Goal: Check status: Check status

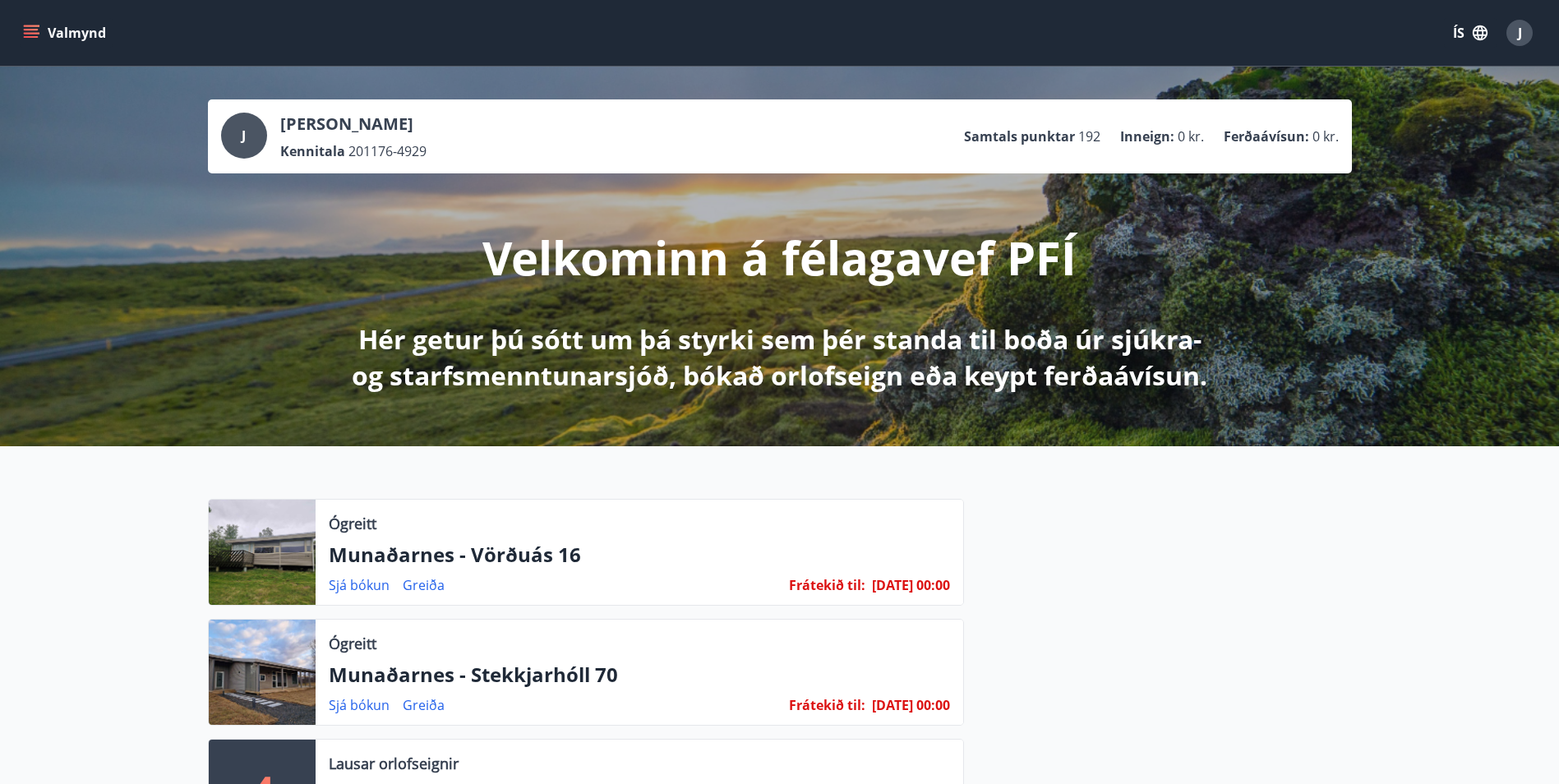
scroll to position [164, 0]
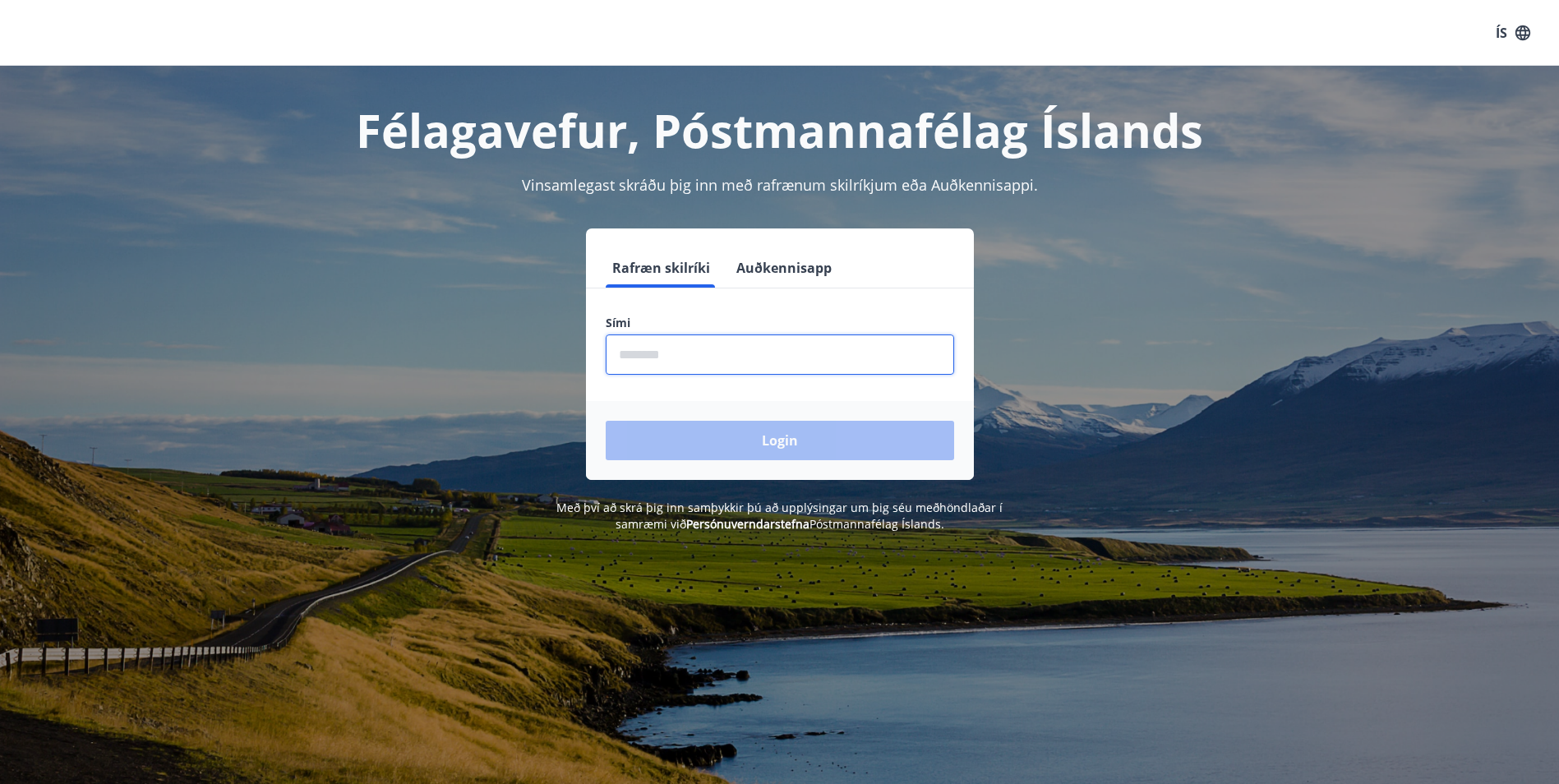
click at [694, 366] on input "phone" at bounding box center [780, 354] width 349 height 40
type input "********"
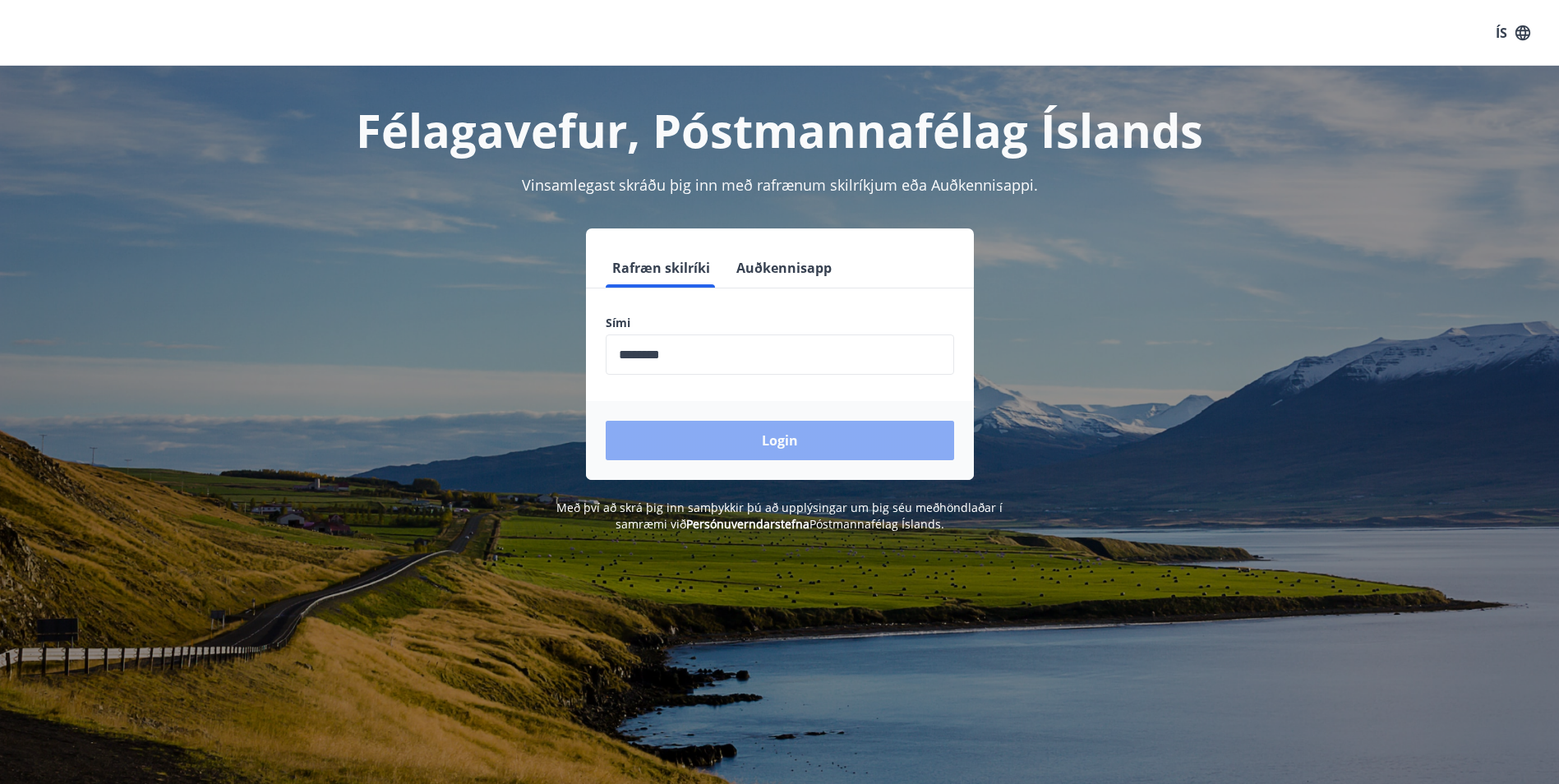
click at [676, 434] on button "Login" at bounding box center [780, 440] width 349 height 39
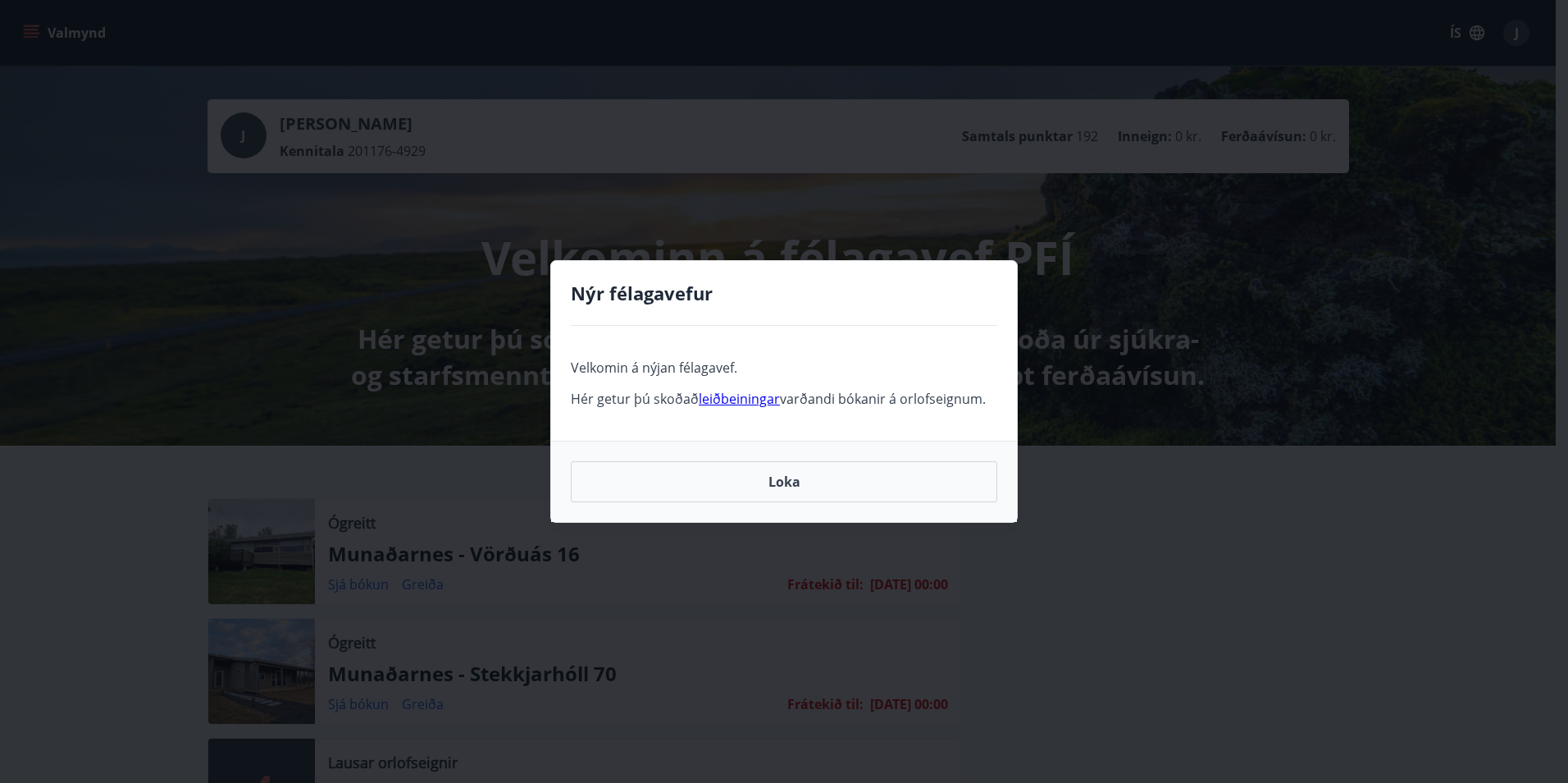
click at [740, 401] on link "leiðbeiningar" at bounding box center [739, 398] width 81 height 18
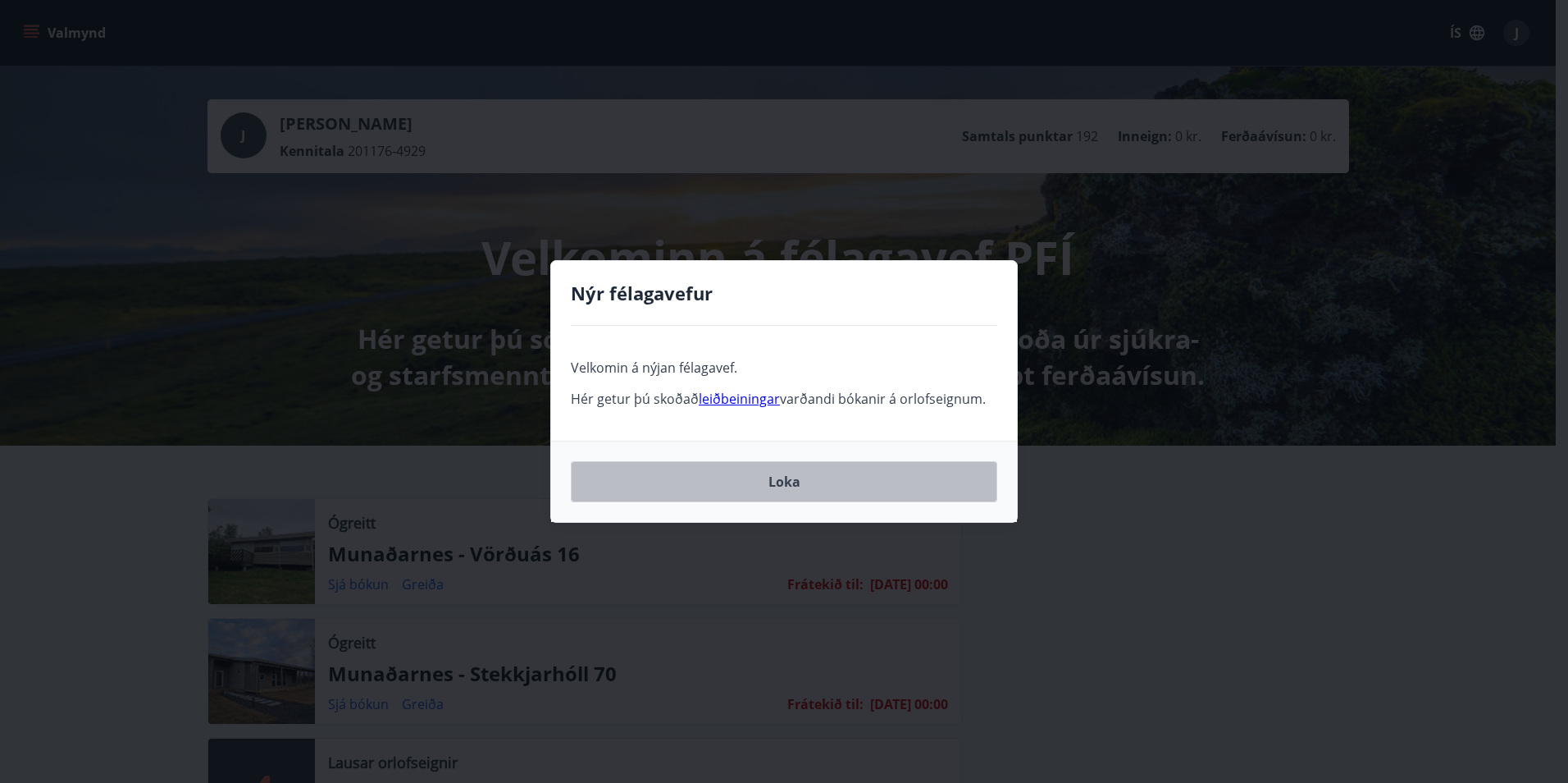
click at [845, 492] on button "Loka" at bounding box center [784, 482] width 426 height 41
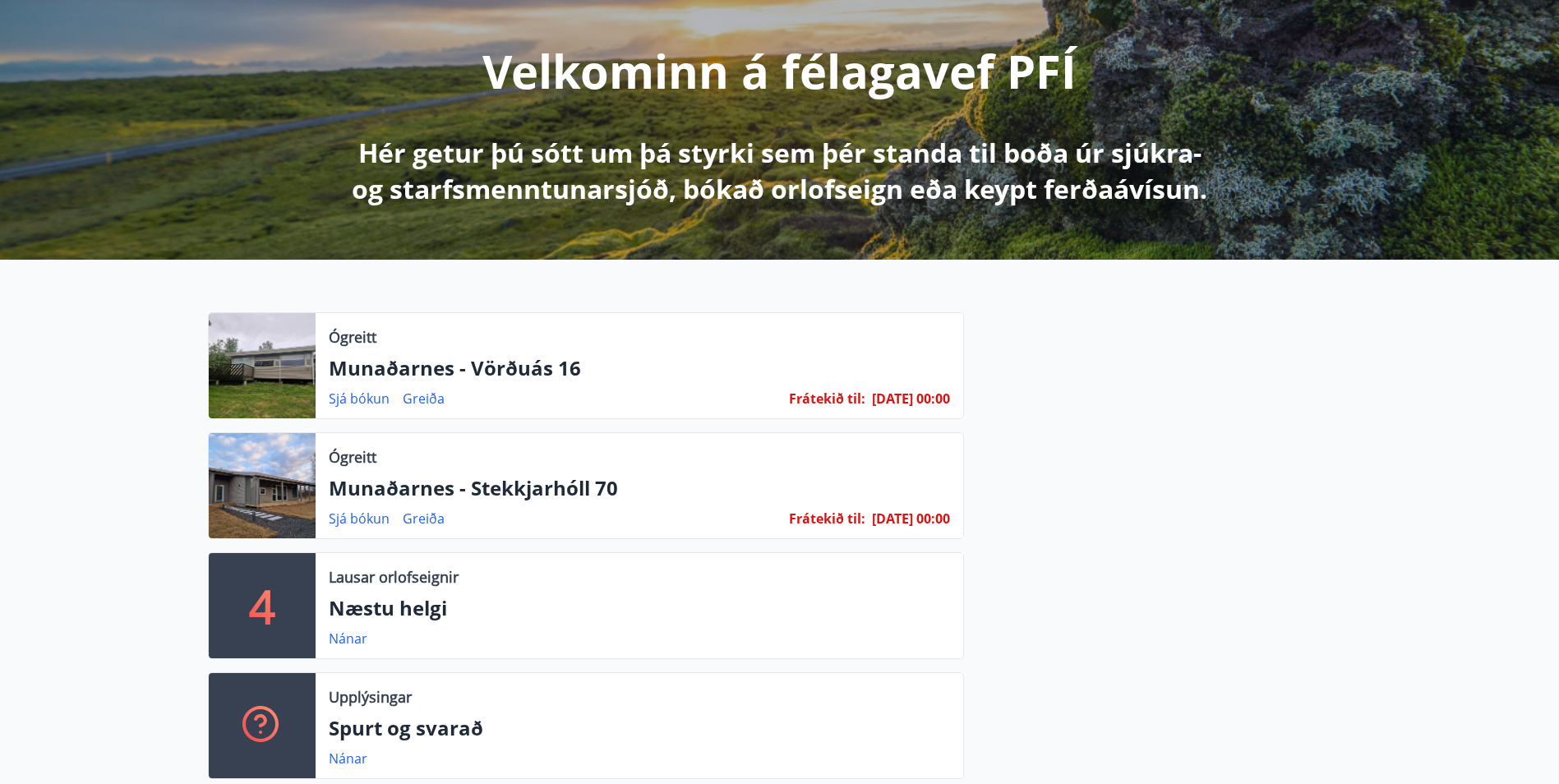
scroll to position [247, 0]
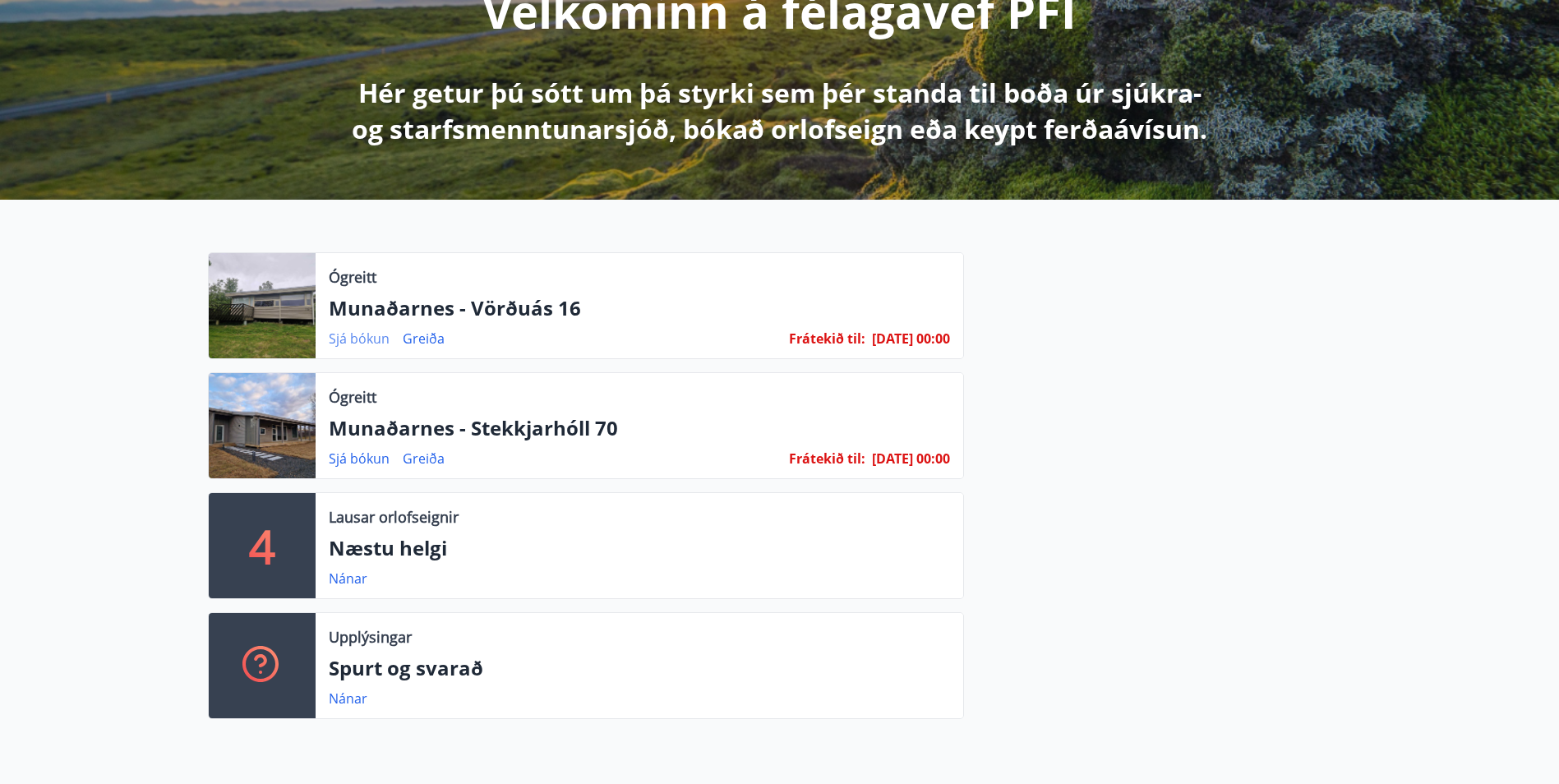
click at [357, 338] on link "Sjá bókun" at bounding box center [359, 337] width 61 height 18
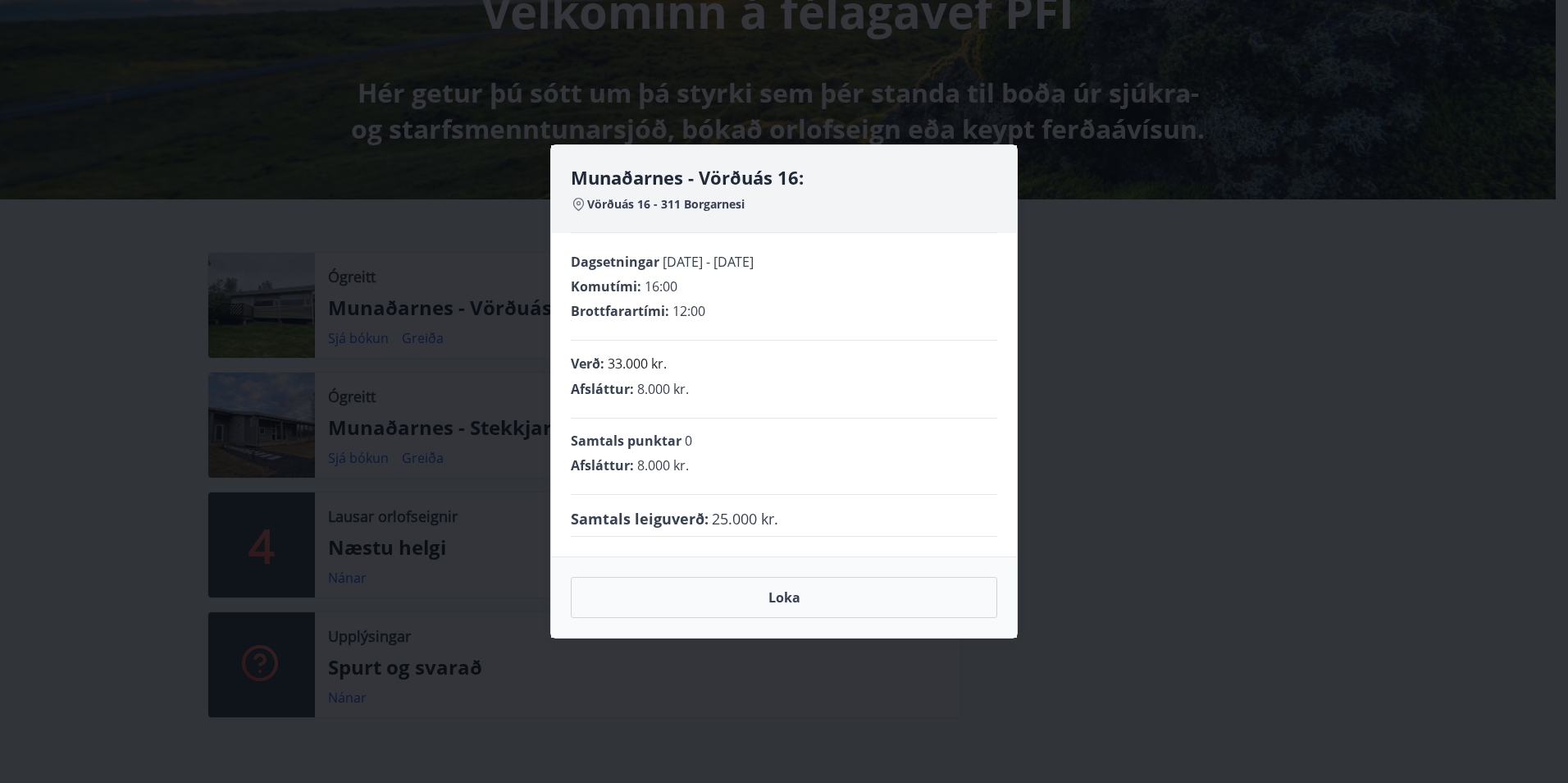
click at [1084, 302] on div "Munaðarnes - Vörðuás 16: Vörðuás 16 - 311 Borgarnesi Dagsetningar [DATE] - [DAT…" at bounding box center [784, 391] width 1568 height 783
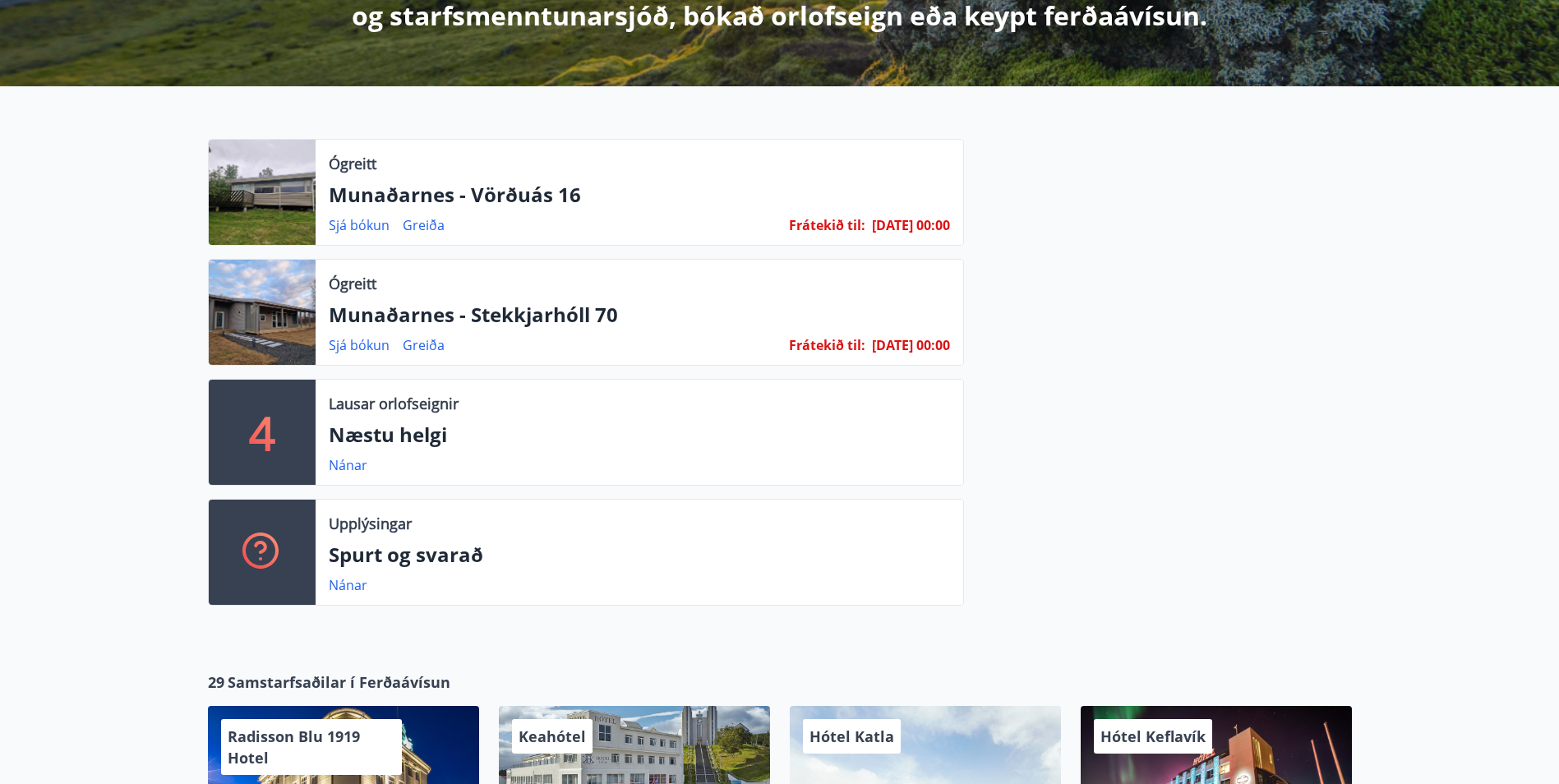
scroll to position [411, 0]
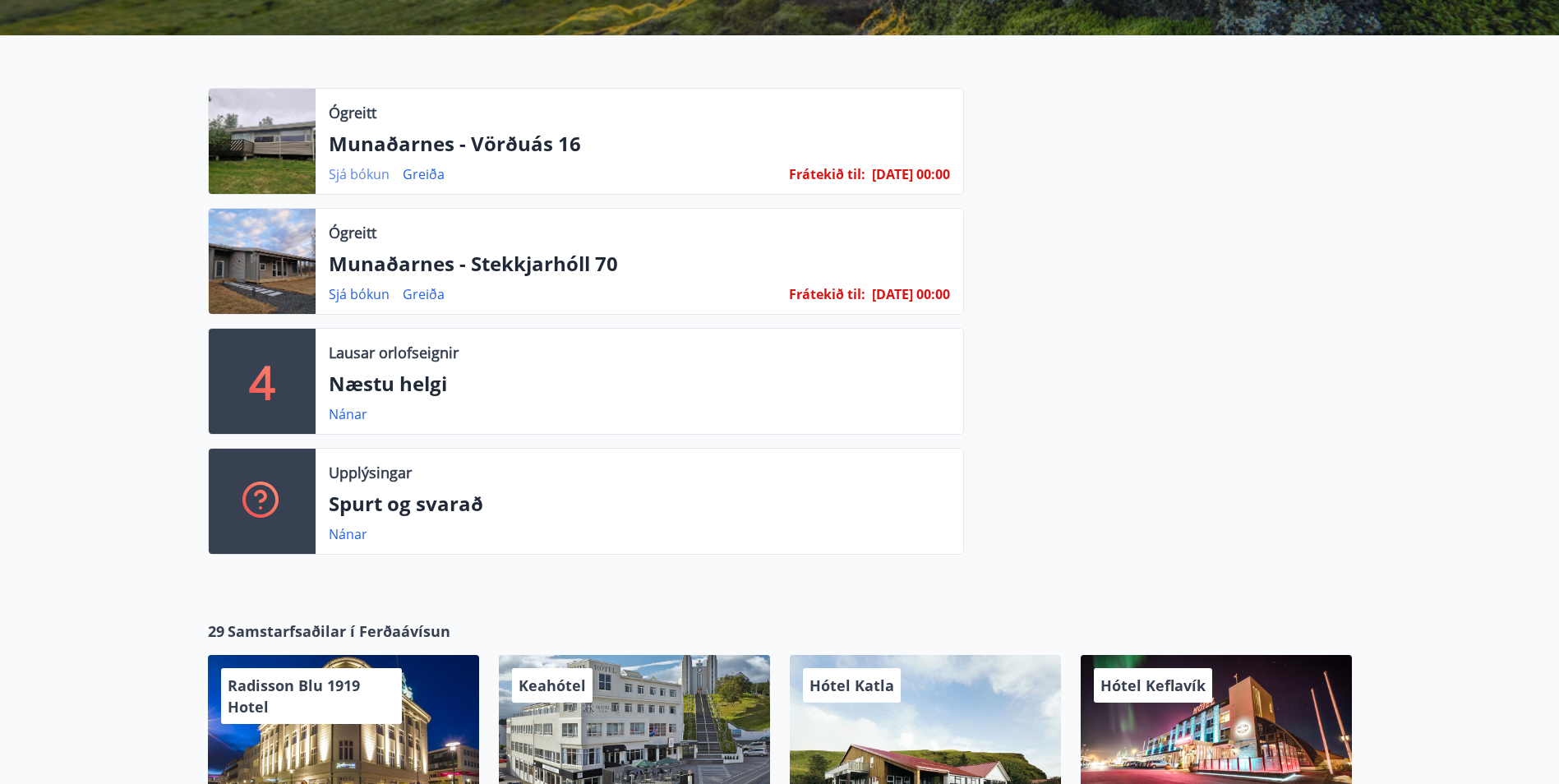
click at [365, 173] on link "Sjá bókun" at bounding box center [359, 174] width 61 height 18
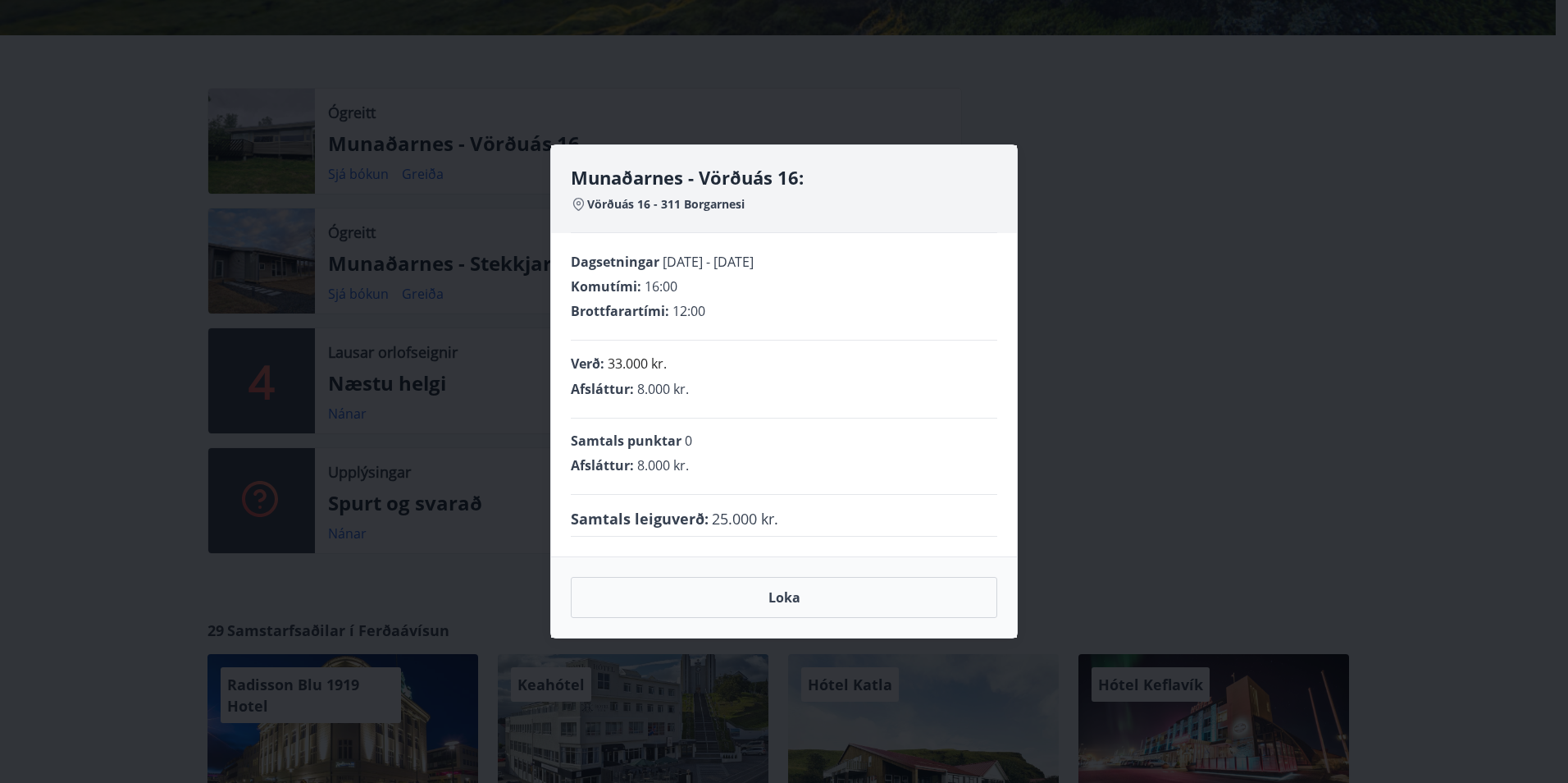
click at [1279, 262] on div "Munaðarnes - Vörðuás 16: Vörðuás 16 - 311 Borgarnesi Dagsetningar [DATE] - [DAT…" at bounding box center [784, 391] width 1568 height 783
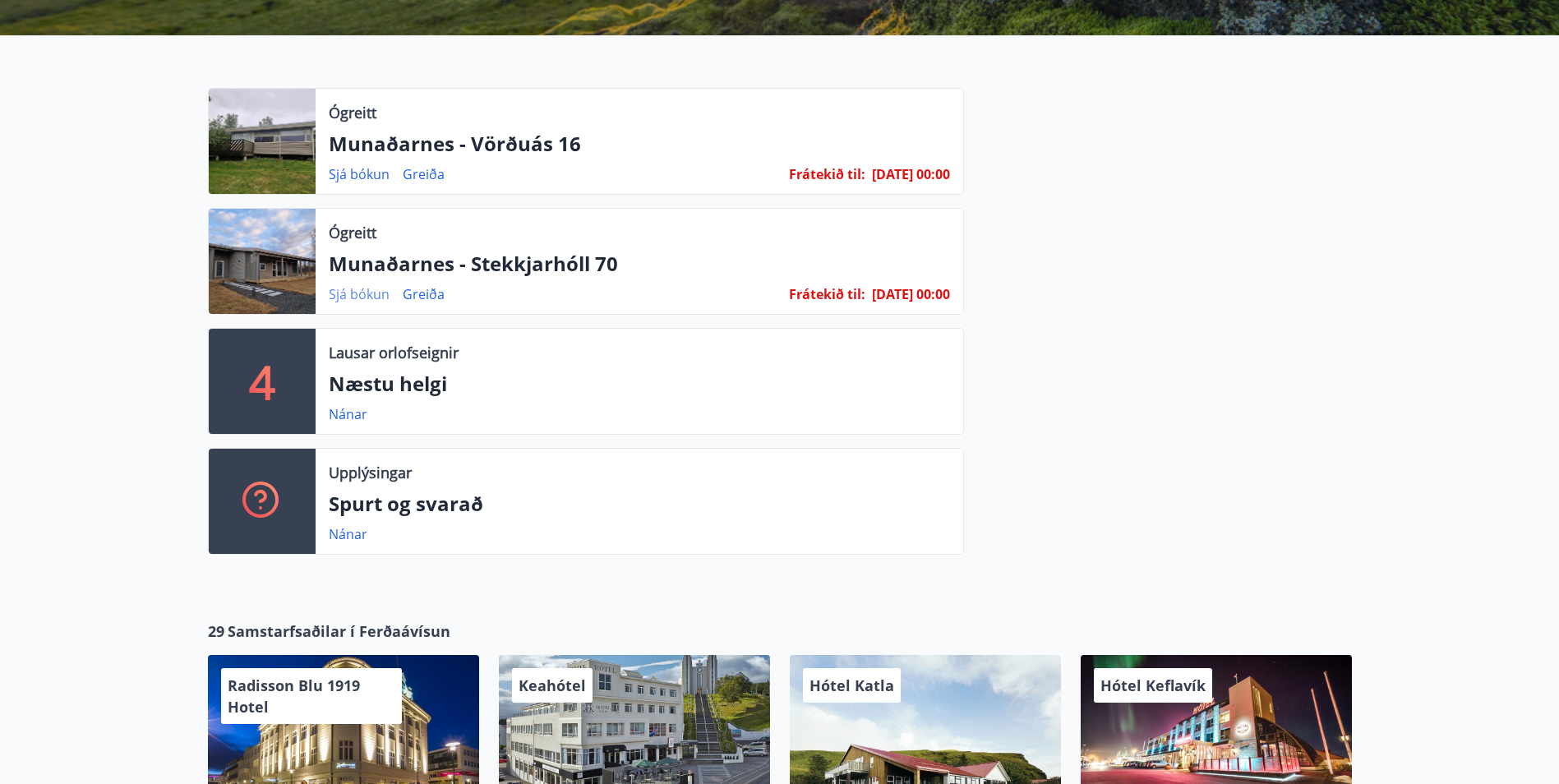
click at [368, 295] on link "Sjá bókun" at bounding box center [359, 293] width 61 height 18
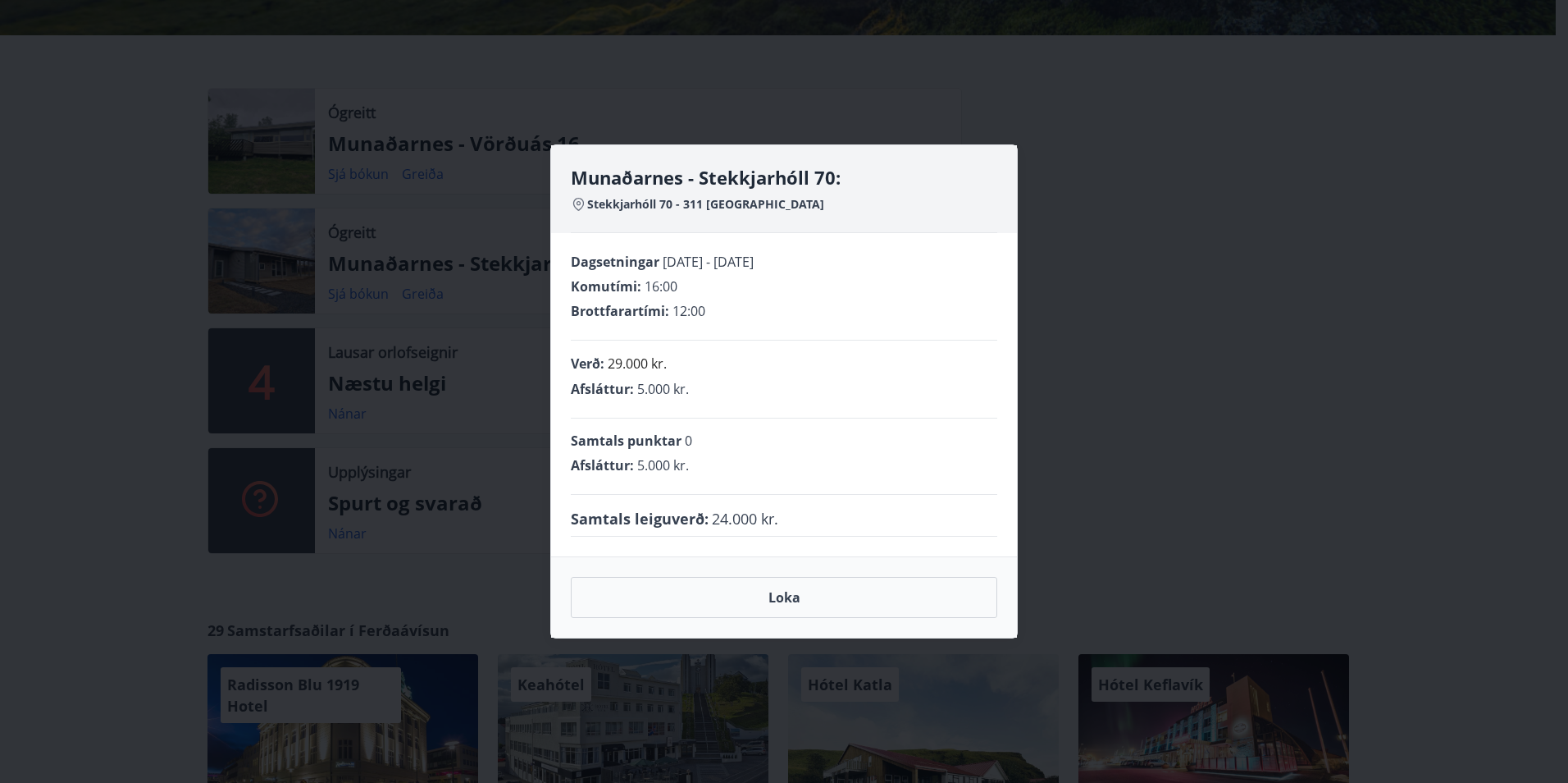
click at [1218, 207] on div "Munaðarnes - Stekkjarhóll 70: Stekkjarhóll 70 - 311 Borgarnesi Dagsetningar [DA…" at bounding box center [784, 391] width 1568 height 783
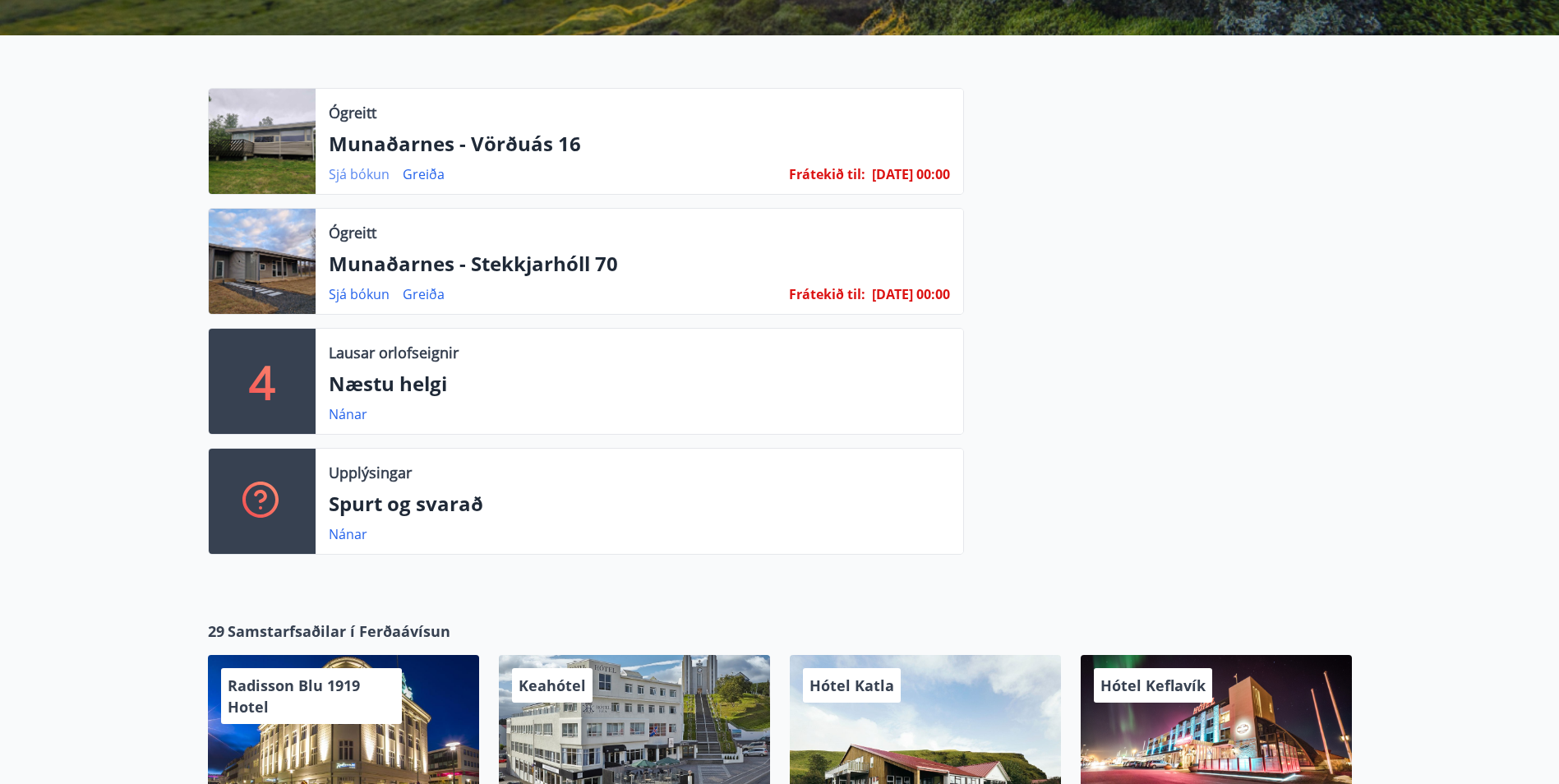
click at [363, 173] on link "Sjá bókun" at bounding box center [359, 174] width 61 height 18
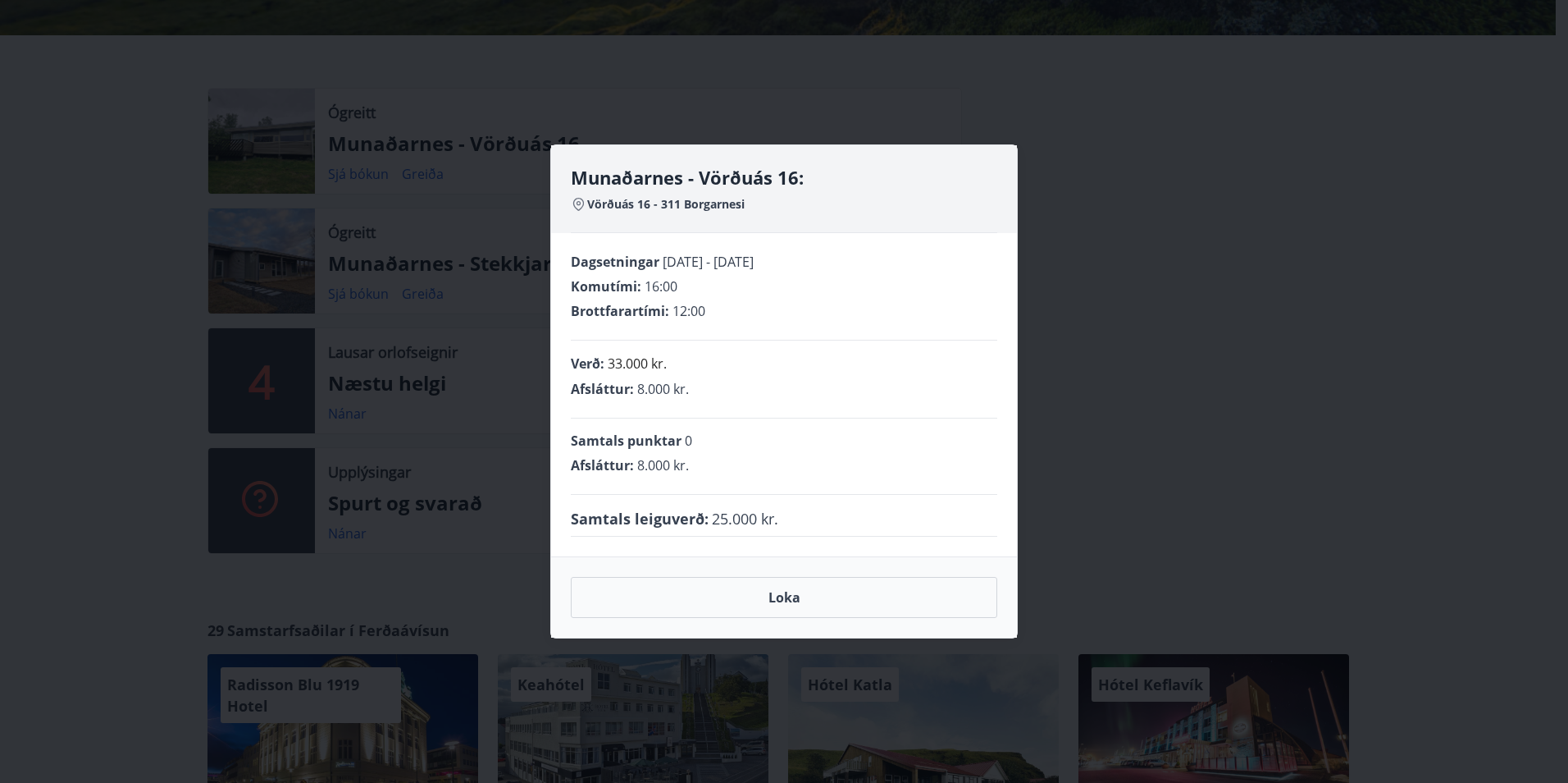
click at [1346, 240] on div "Munaðarnes - Vörðuás 16: Vörðuás 16 - 311 Borgarnesi Dagsetningar [DATE] - [DAT…" at bounding box center [784, 391] width 1568 height 783
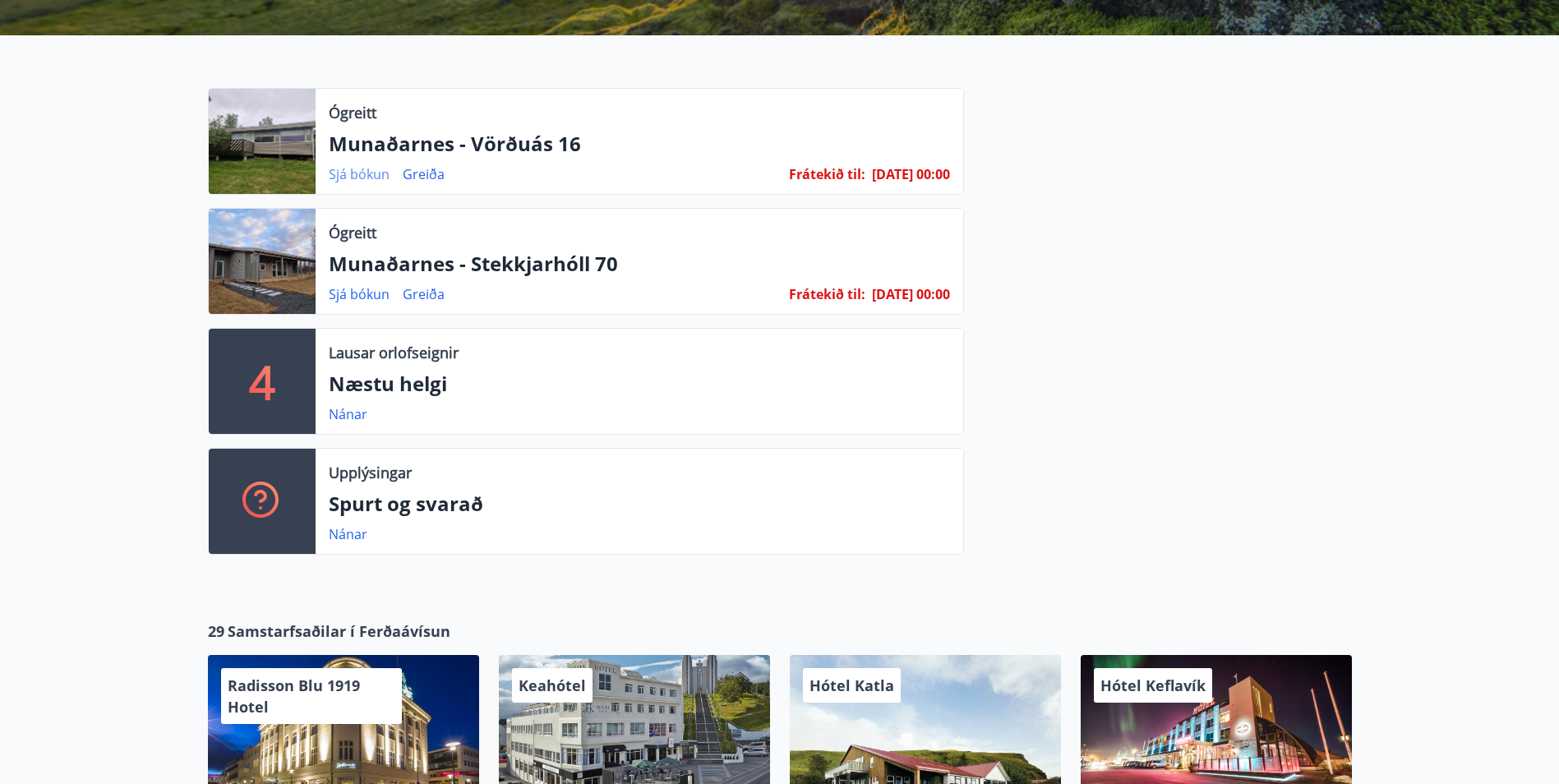
click at [356, 169] on link "Sjá bókun" at bounding box center [359, 174] width 61 height 18
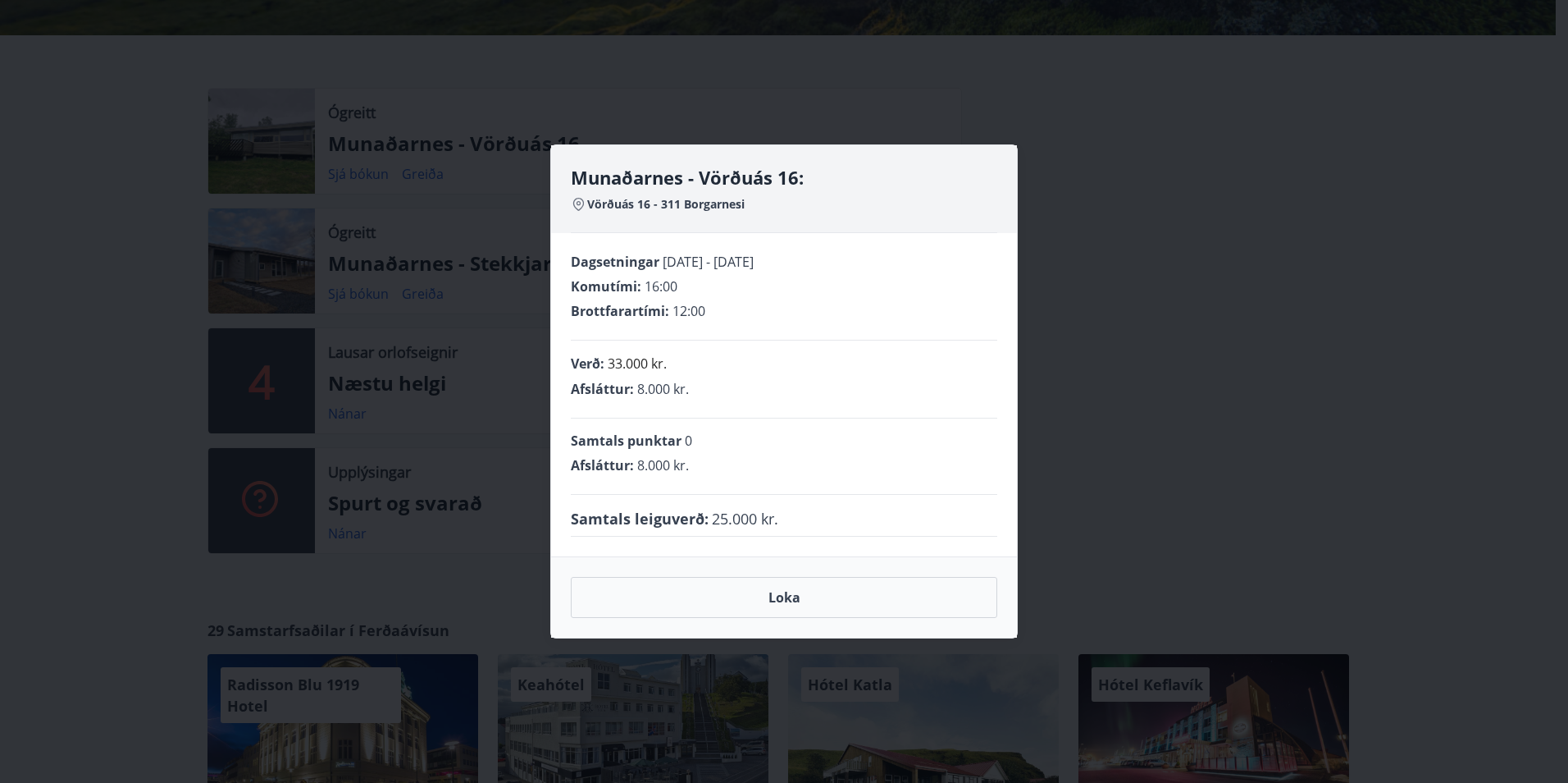
click at [1392, 251] on div "Munaðarnes - Vörðuás 16: Vörðuás 16 - 311 Borgarnesi Dagsetningar [DATE] - [DAT…" at bounding box center [784, 391] width 1568 height 783
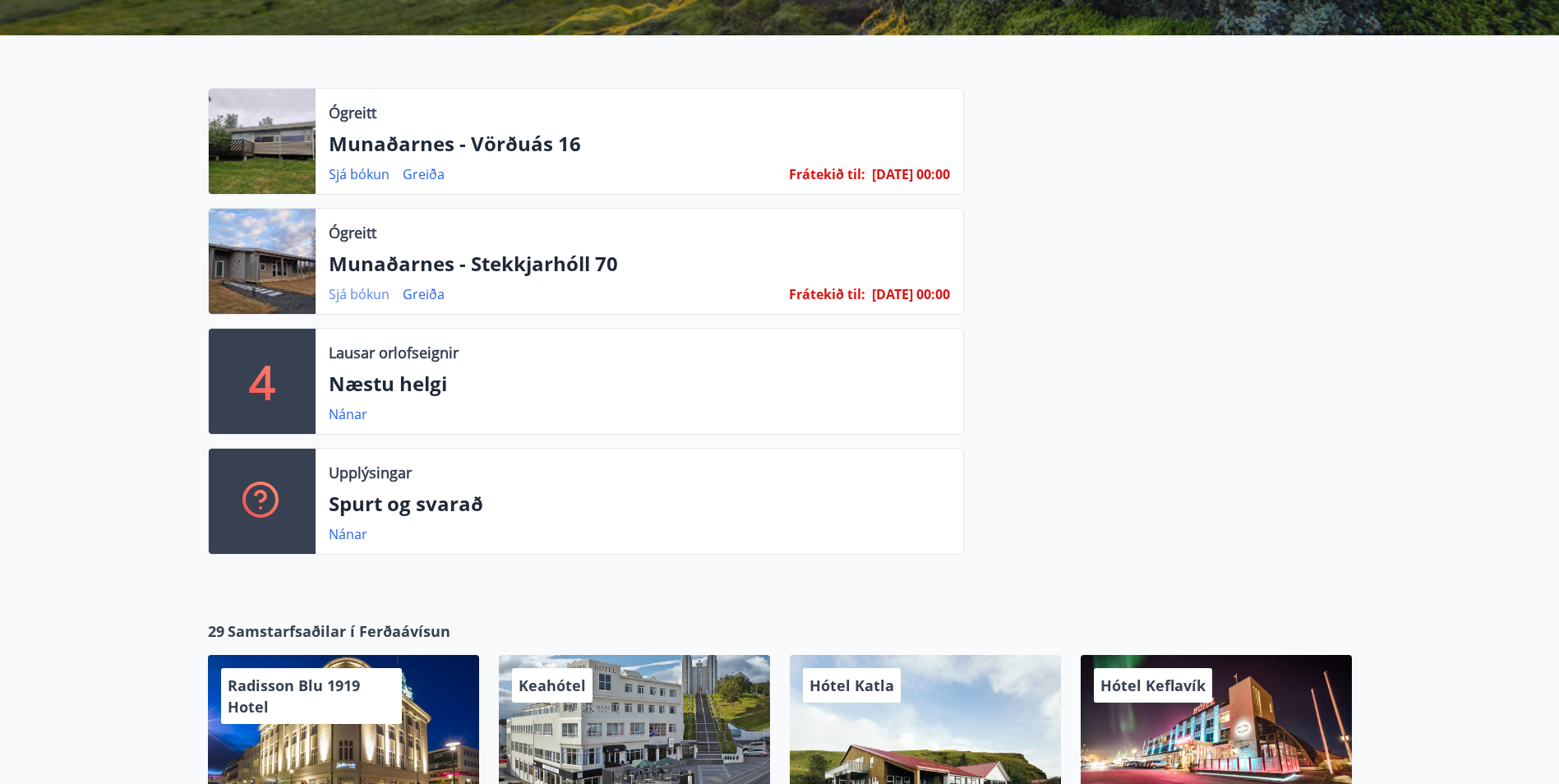
click at [345, 297] on link "Sjá bókun" at bounding box center [359, 293] width 61 height 18
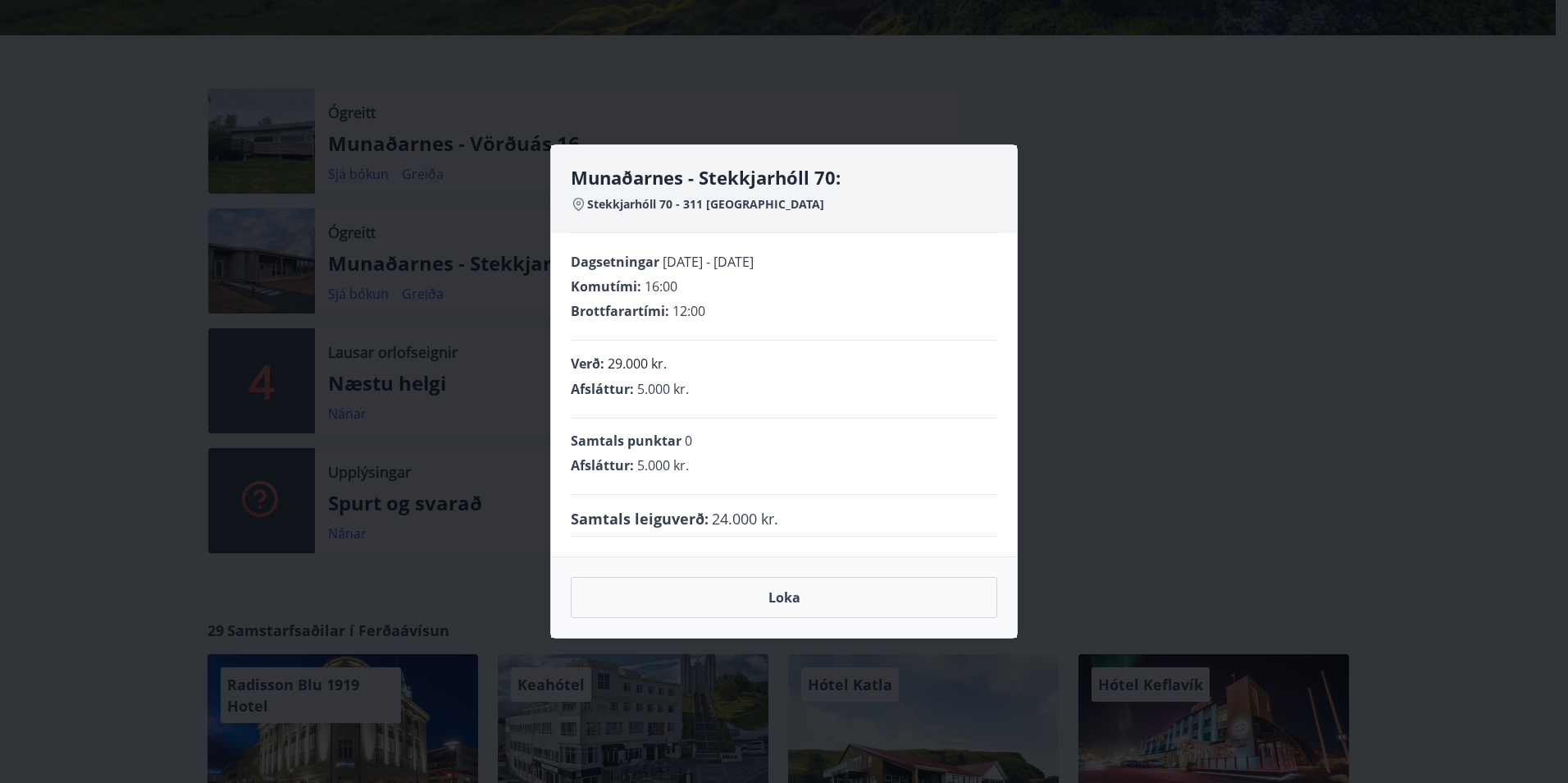
click at [1304, 133] on div "Munaðarnes - Stekkjarhóll 70: Stekkjarhóll 70 - 311 Borgarnesi Dagsetningar [DA…" at bounding box center [784, 391] width 1568 height 783
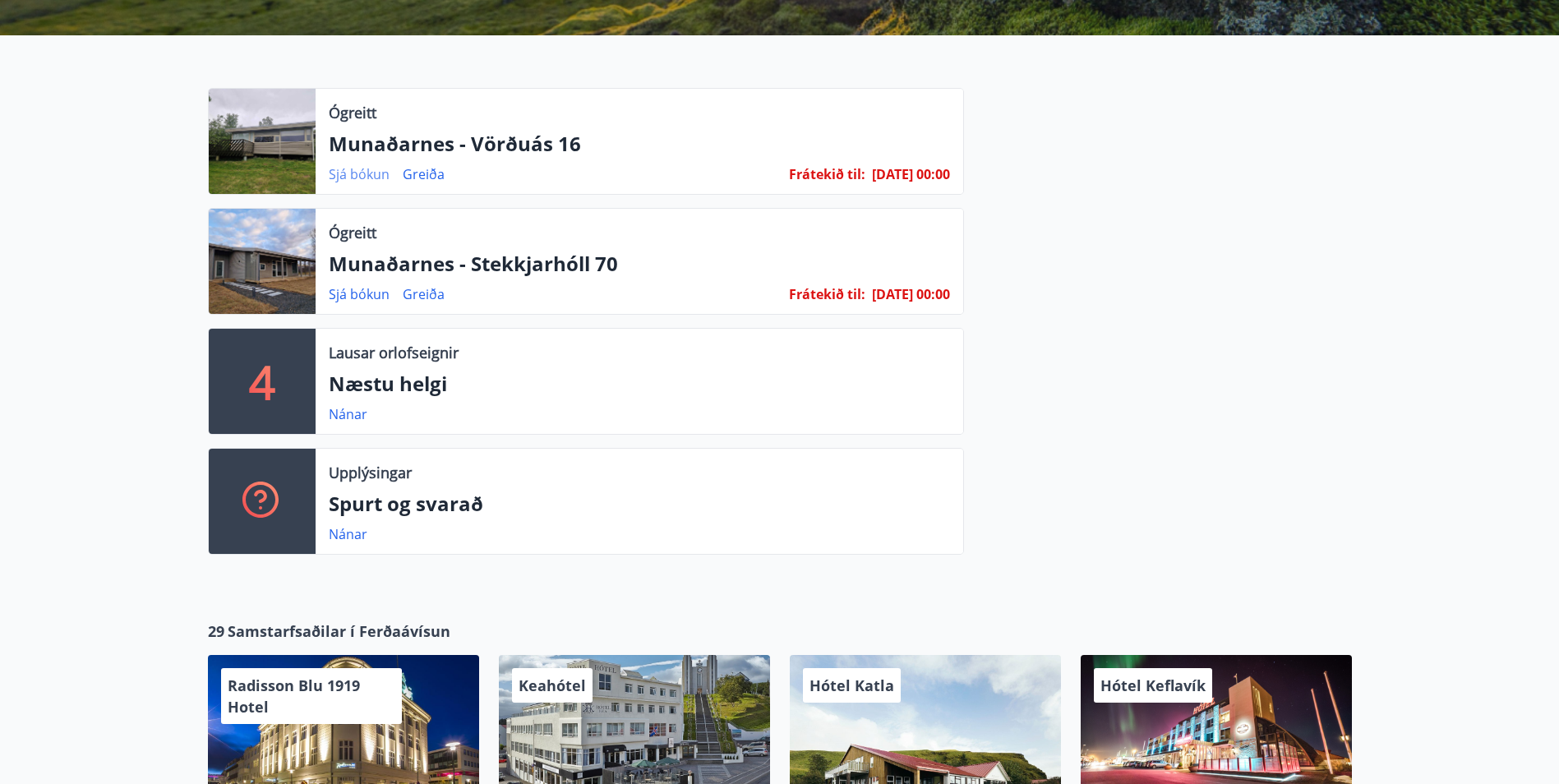
click at [343, 176] on link "Sjá bókun" at bounding box center [359, 174] width 61 height 18
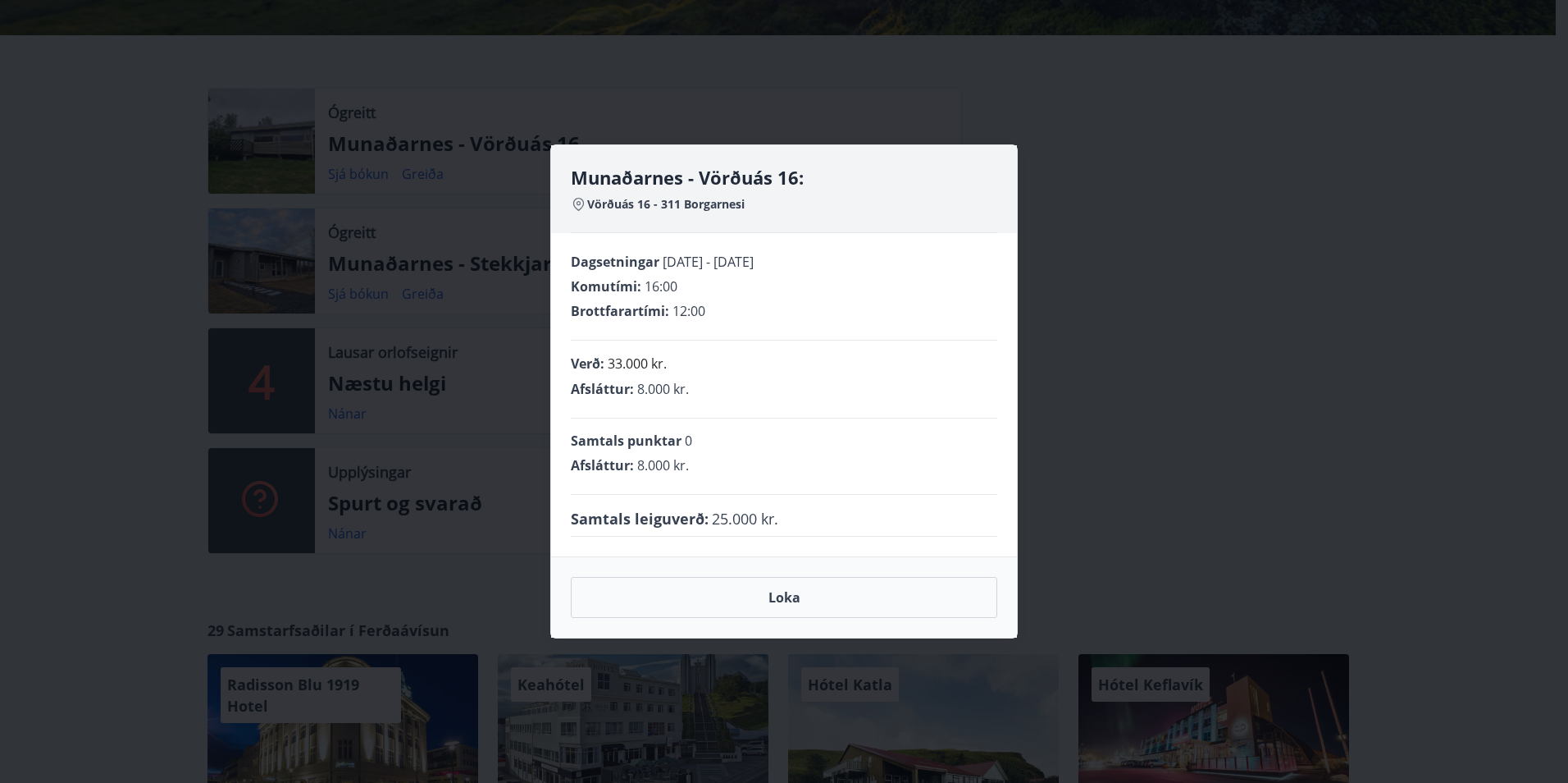
click at [1269, 362] on div "Munaðarnes - Vörðuás 16: Vörðuás 16 - 311 Borgarnesi Dagsetningar [DATE] - [DAT…" at bounding box center [784, 391] width 1568 height 783
